Goal: Obtain resource: Download file/media

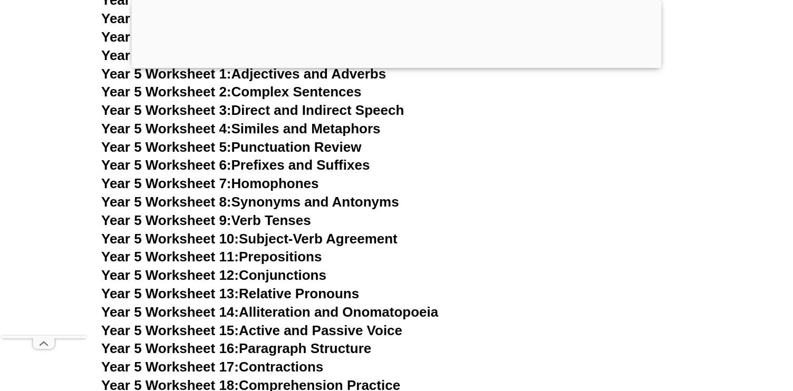
scroll to position [5518, 0]
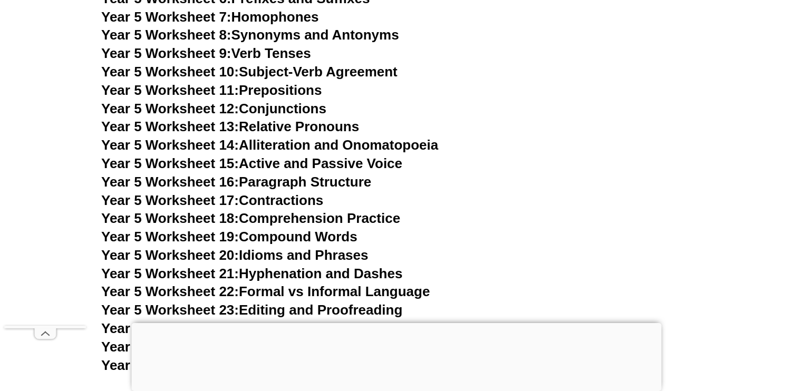
scroll to position [5480, 0]
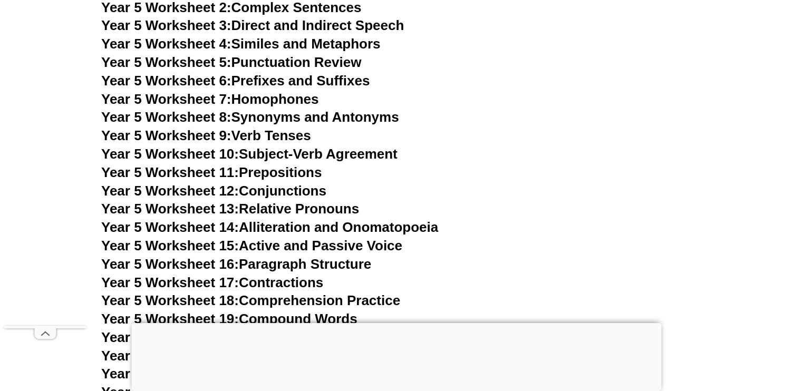
click at [236, 156] on span "Year 5 Worksheet 10:" at bounding box center [170, 154] width 138 height 16
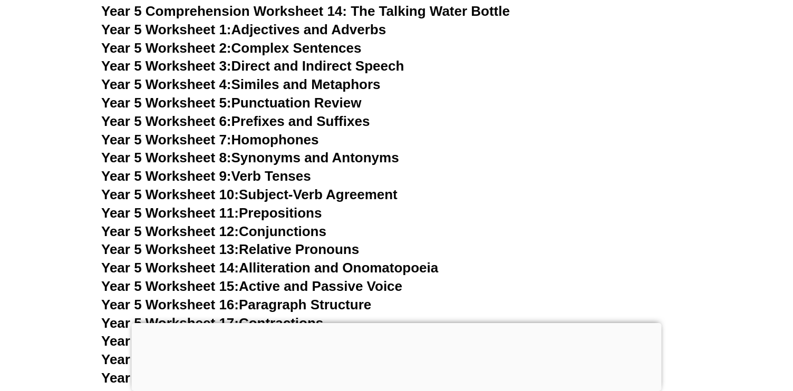
scroll to position [5459, 0]
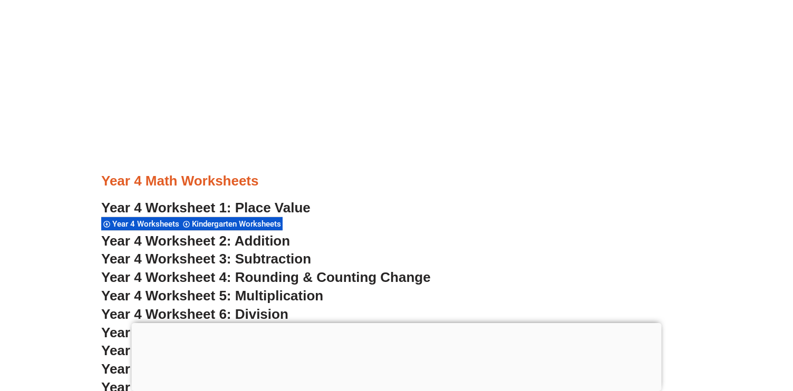
scroll to position [1824, 0]
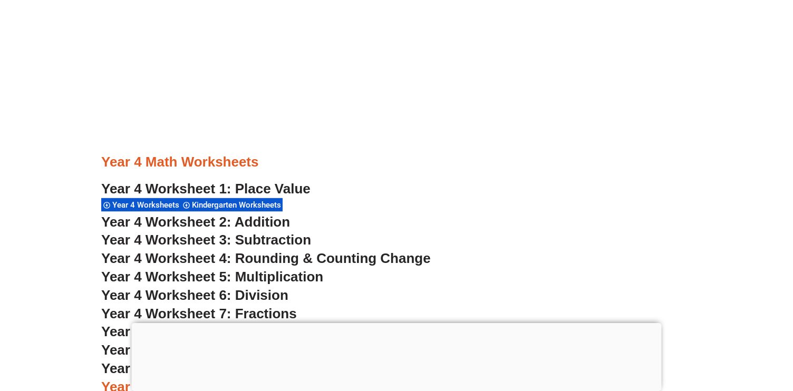
click at [158, 252] on span "Year 4 Worksheet 4: Rounding & Counting Change" at bounding box center [265, 258] width 329 height 16
